Goal: Task Accomplishment & Management: Manage account settings

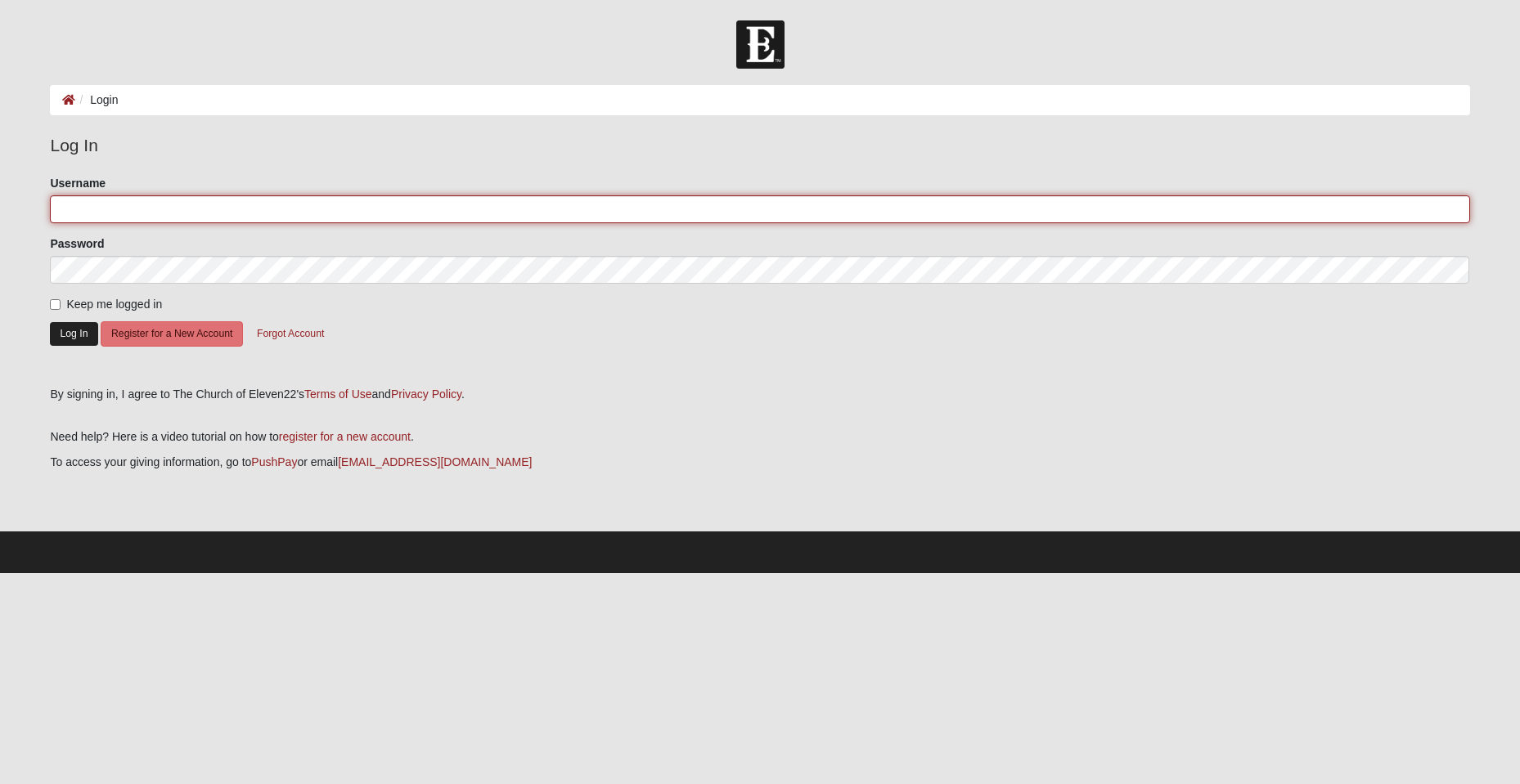
type input "clampton23"
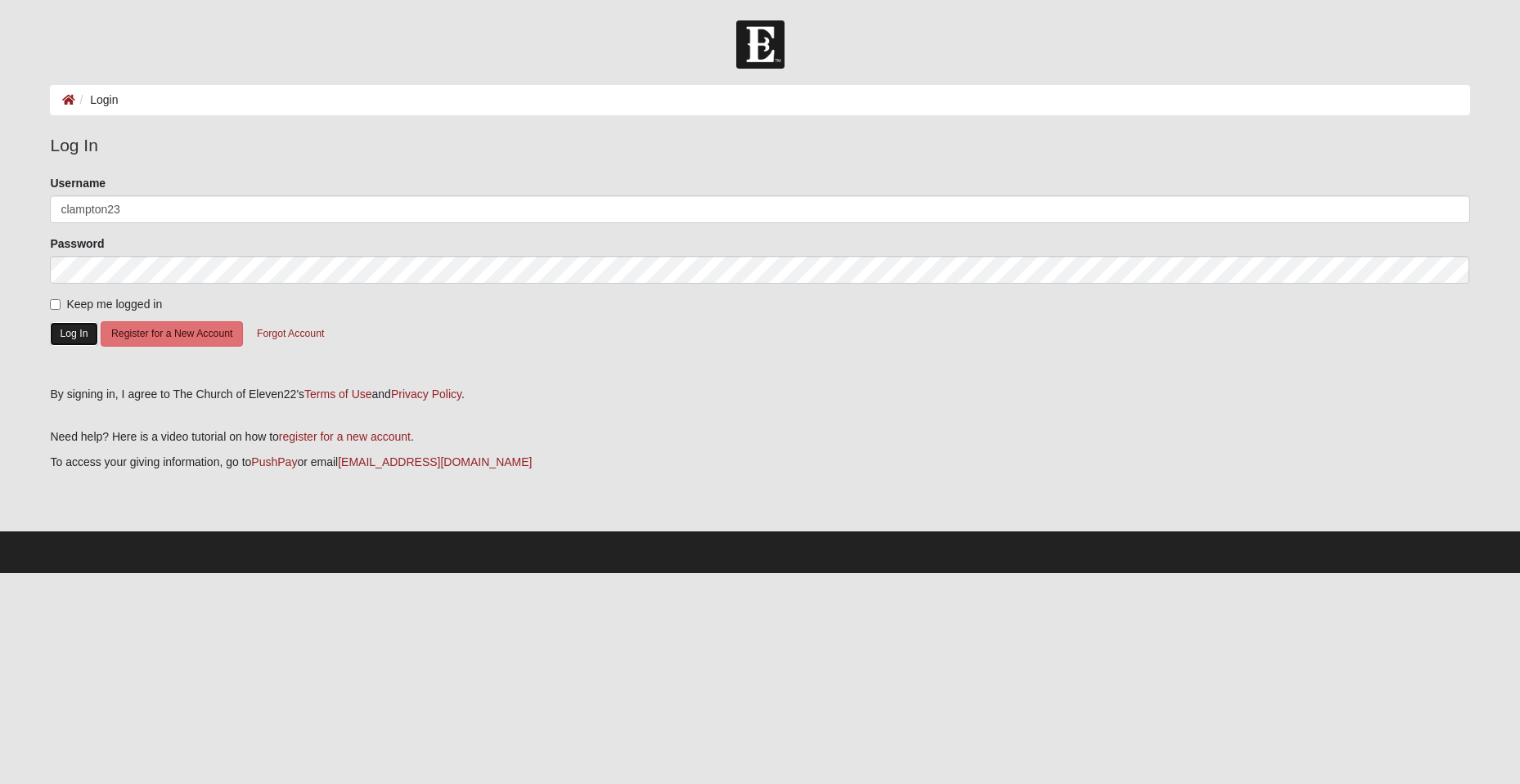
click at [70, 330] on button "Log In" at bounding box center [73, 333] width 48 height 23
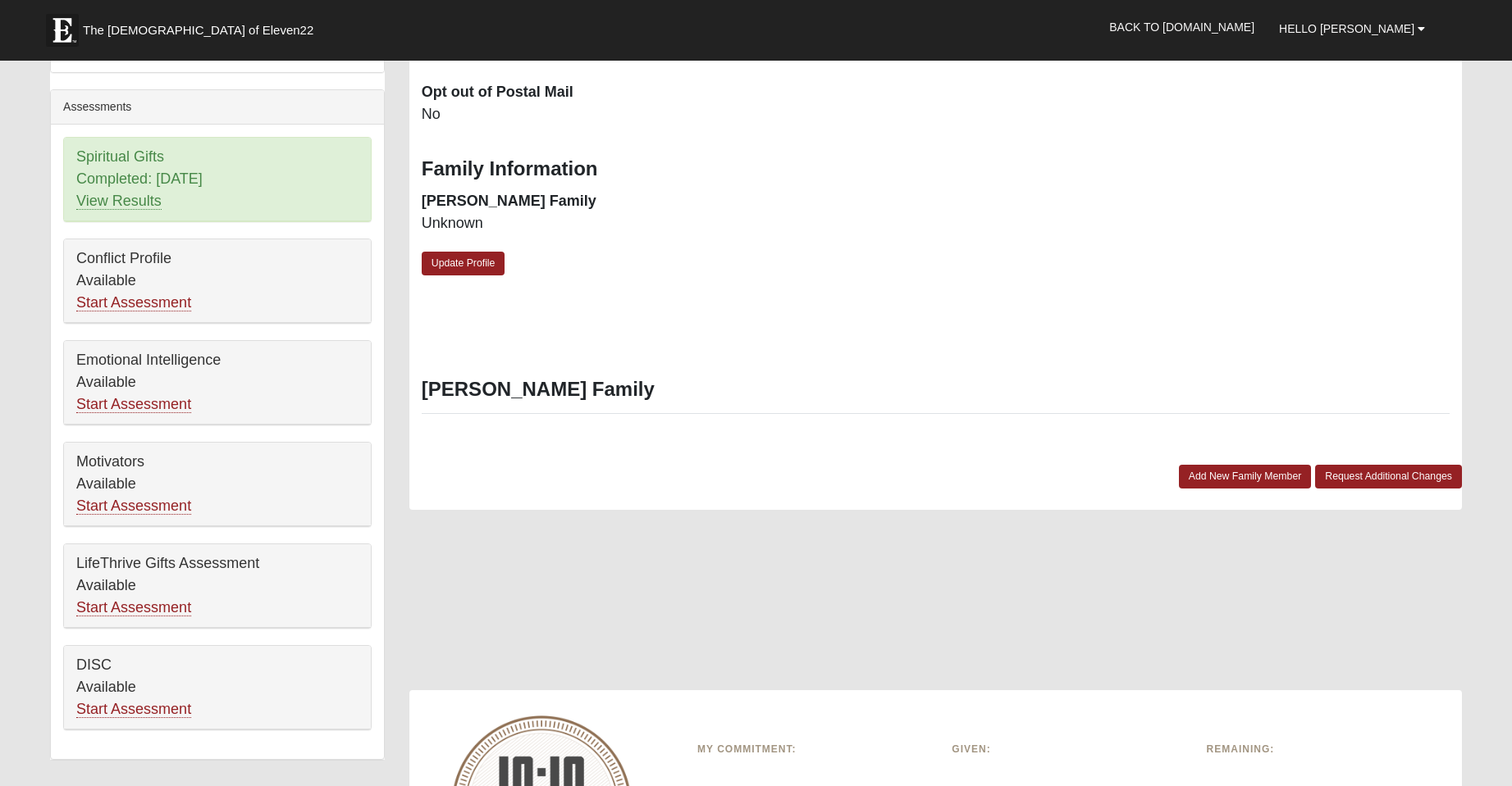
scroll to position [492, 0]
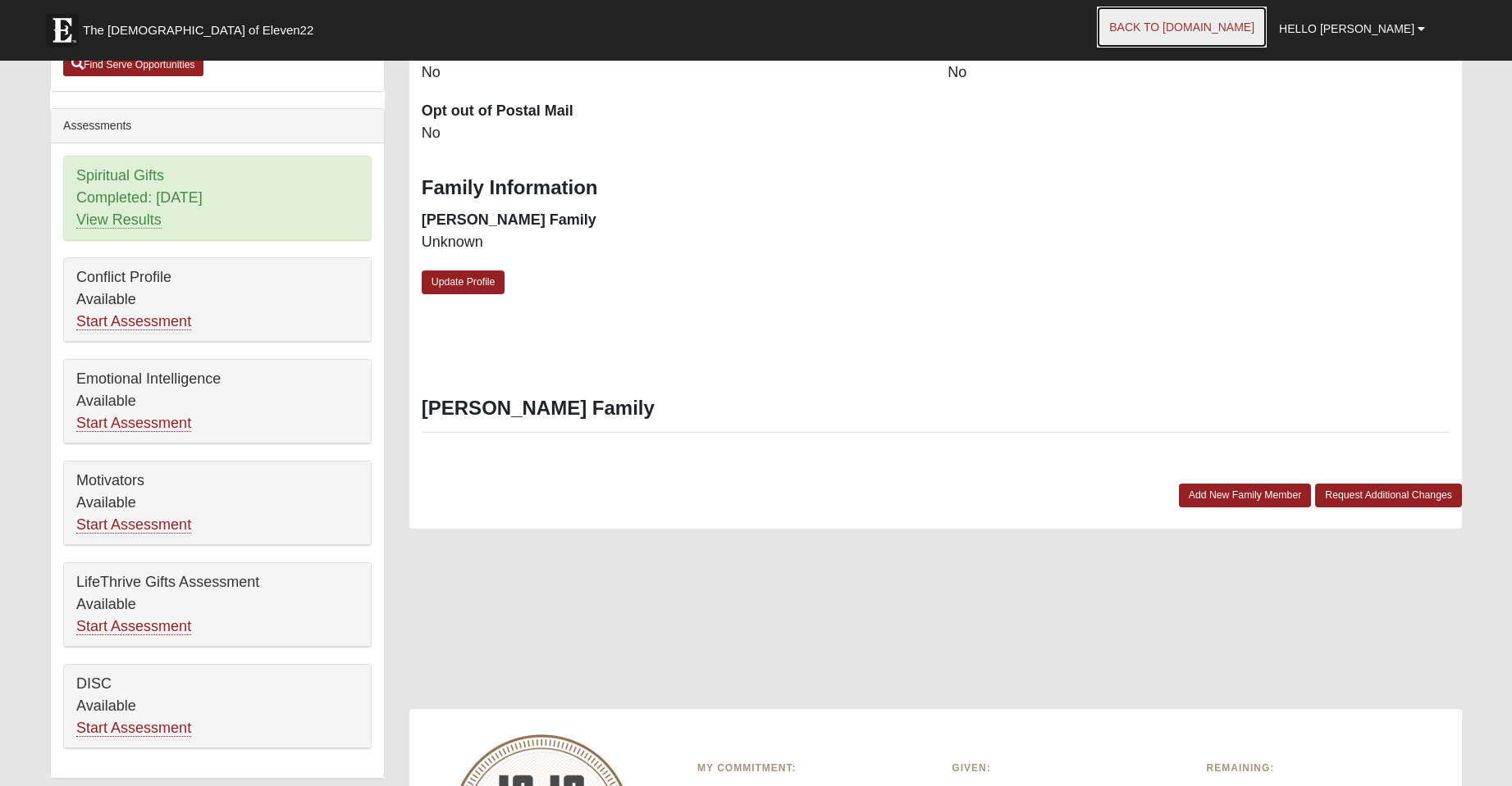
click at [1214, 29] on link "Back to [DOMAIN_NAME]" at bounding box center [1182, 27] width 170 height 41
